Goal: Check status: Check status

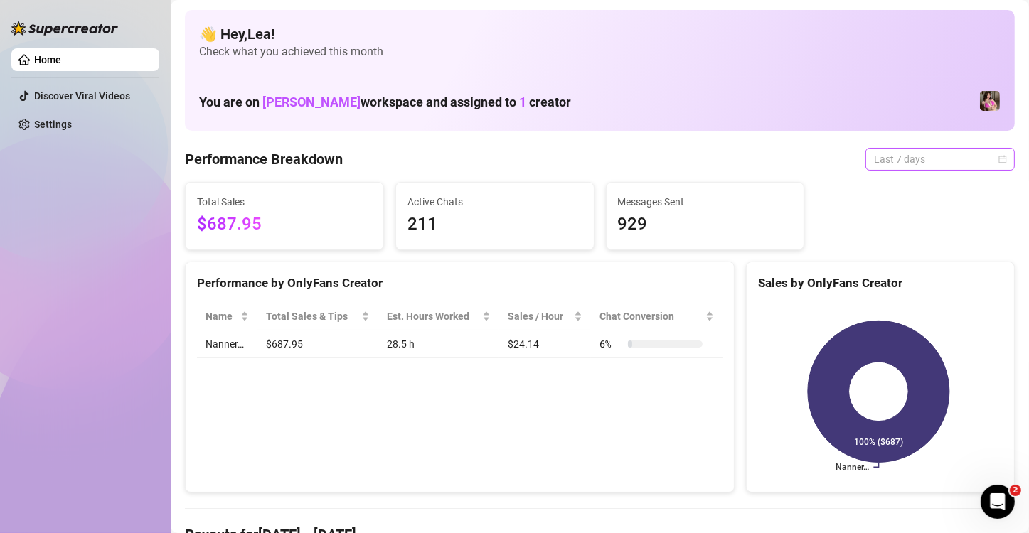
click at [1000, 154] on div "Last 7 days" at bounding box center [939, 159] width 149 height 23
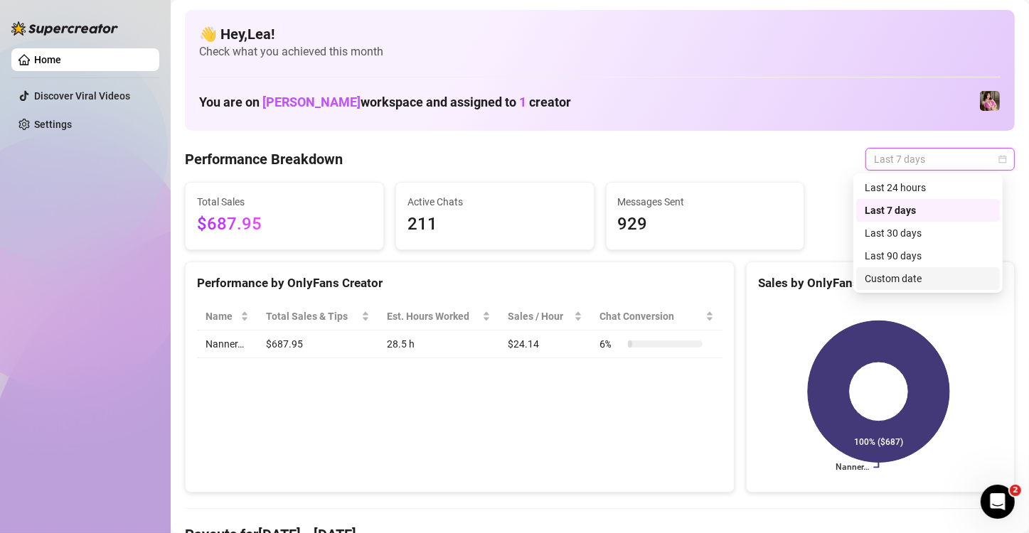
click at [931, 279] on div "Custom date" at bounding box center [927, 279] width 127 height 16
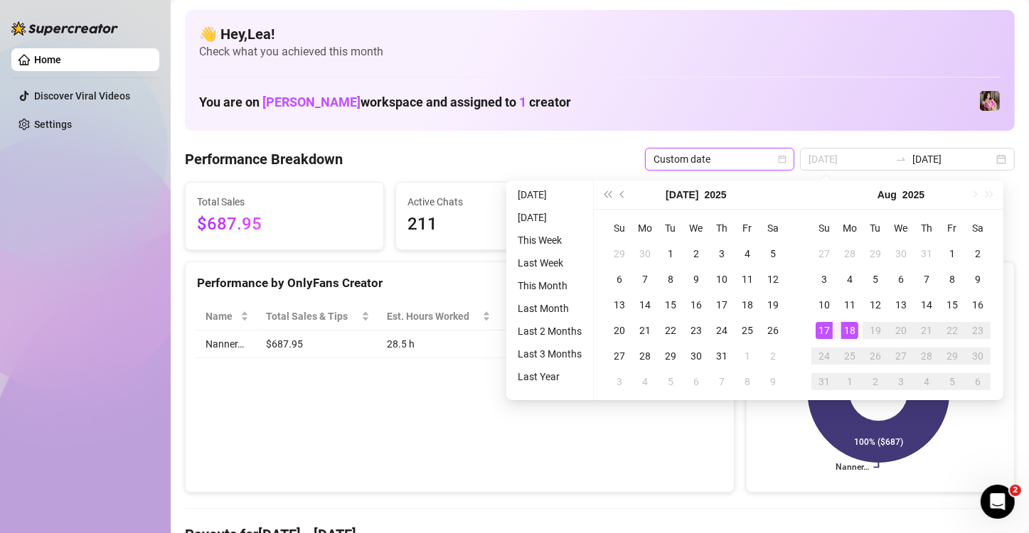
type input "[DATE]"
click at [845, 328] on div "18" at bounding box center [849, 330] width 17 height 17
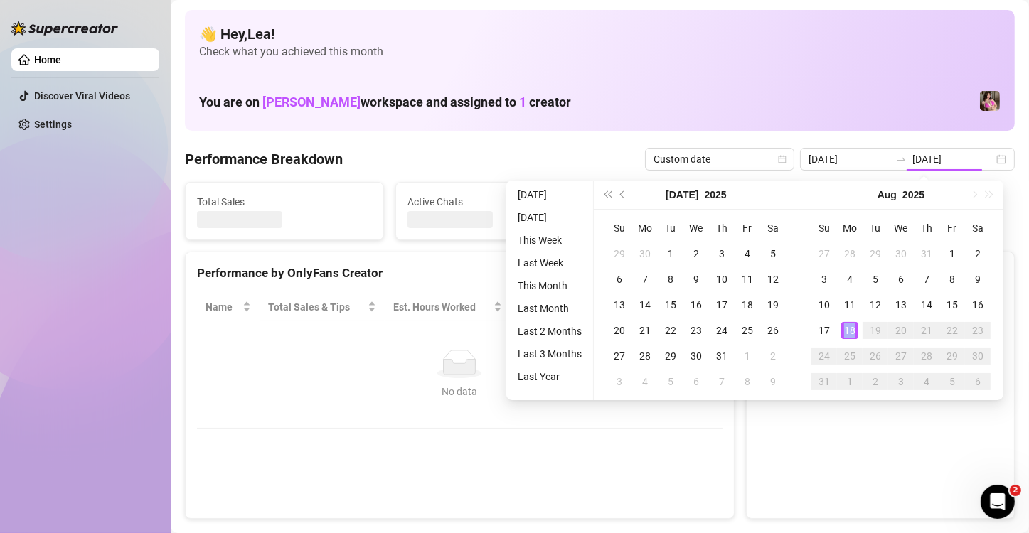
type input "[DATE]"
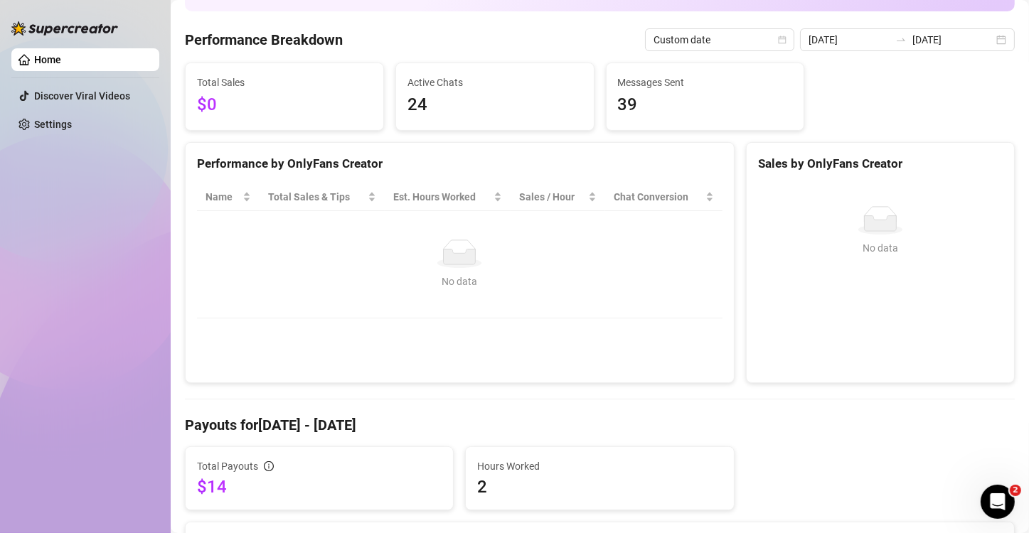
scroll to position [118, 0]
